Goal: Task Accomplishment & Management: Use online tool/utility

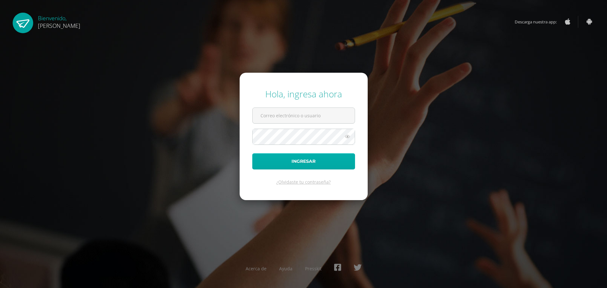
type input "2023059@ps.gt"
click at [309, 169] on button "Ingresar" at bounding box center [303, 161] width 103 height 16
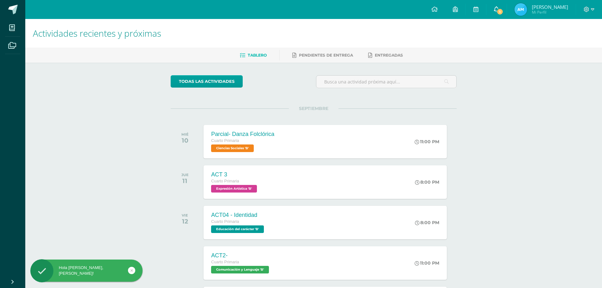
click at [505, 10] on link "1" at bounding box center [497, 9] width 20 height 19
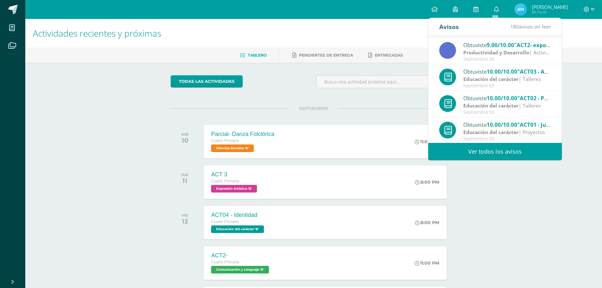
scroll to position [105, 0]
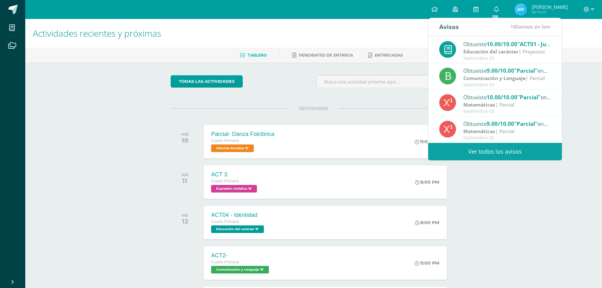
click at [537, 15] on span "Mi Perfil" at bounding box center [550, 11] width 36 height 5
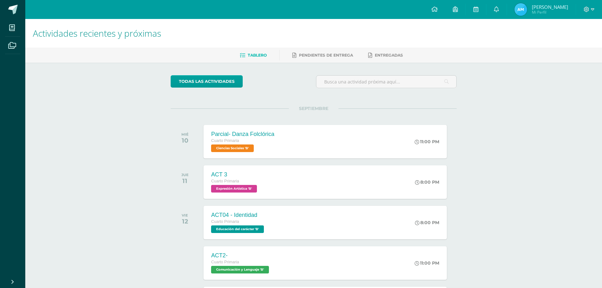
click at [542, 11] on span "Mi Perfil" at bounding box center [550, 11] width 36 height 5
click at [529, 8] on span "Alison Dayana Monserrat Mi Perfil" at bounding box center [541, 9] width 56 height 13
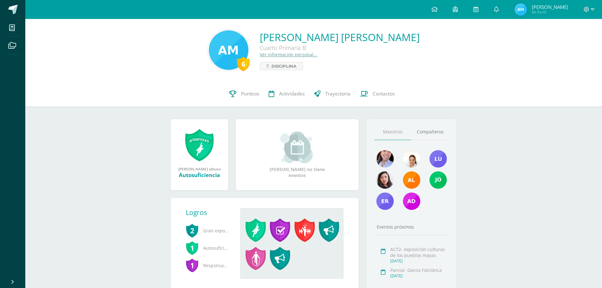
click at [277, 213] on div "Alison Dayana Monserrat ganó el logro: Autosuficiencia Asignado por Kenia Monte…" at bounding box center [292, 243] width 104 height 71
click at [248, 97] on span "Punteos" at bounding box center [250, 93] width 18 height 7
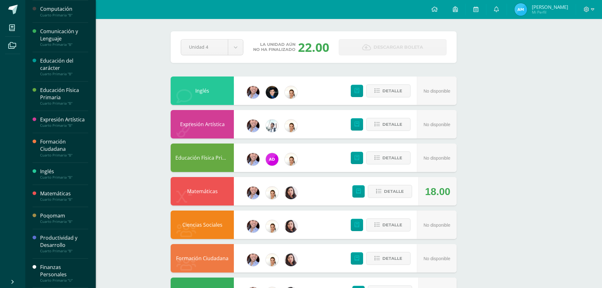
scroll to position [158, 0]
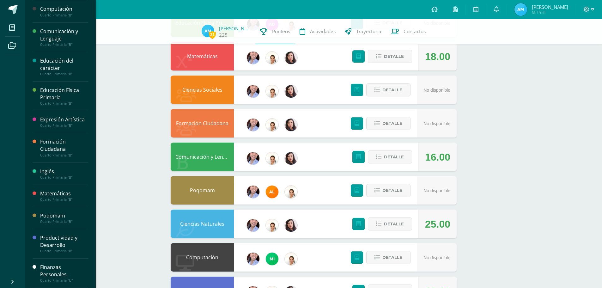
click at [56, 272] on div "Finanzas Personales" at bounding box center [64, 271] width 48 height 15
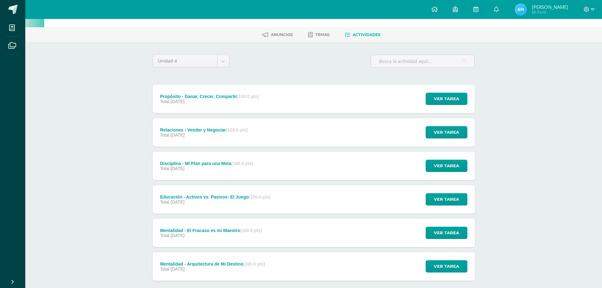
scroll to position [32, 0]
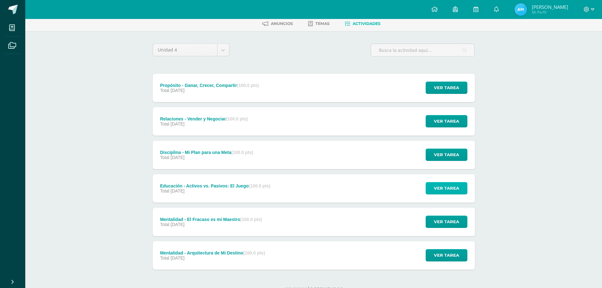
click at [440, 190] on span "Ver tarea" at bounding box center [446, 188] width 25 height 12
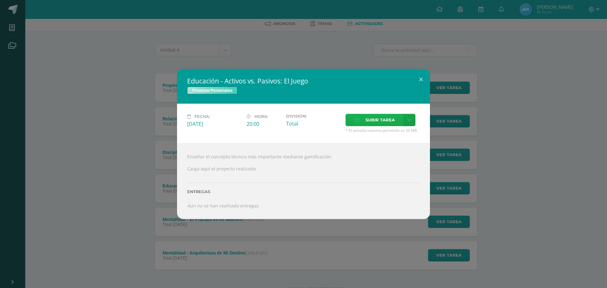
click at [390, 125] on span "Subir tarea" at bounding box center [380, 120] width 29 height 12
click at [0, 0] on input "Subir tarea" at bounding box center [0, 0] width 0 height 0
click at [421, 84] on button at bounding box center [421, 80] width 18 height 22
